Goal: Find specific page/section: Find specific page/section

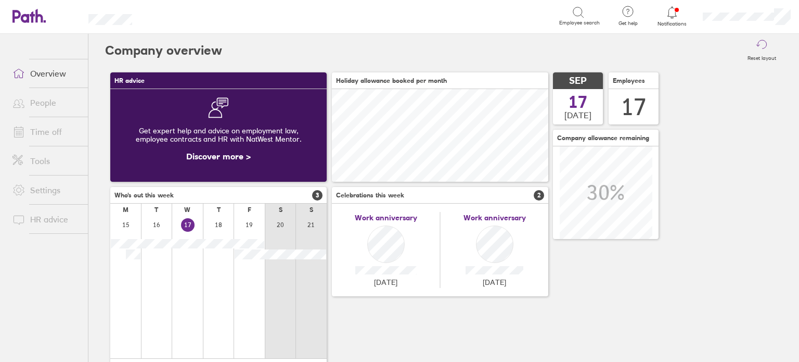
scroll to position [92, 217]
click at [39, 141] on link "Time off" at bounding box center [46, 131] width 84 height 21
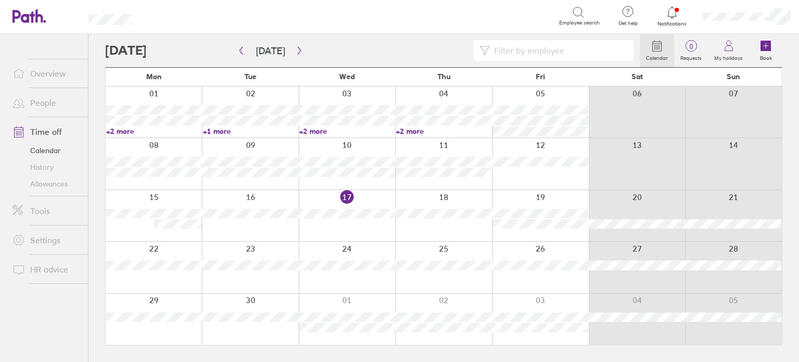
click at [71, 186] on link "Allowances" at bounding box center [46, 183] width 84 height 17
